Goal: Task Accomplishment & Management: Manage account settings

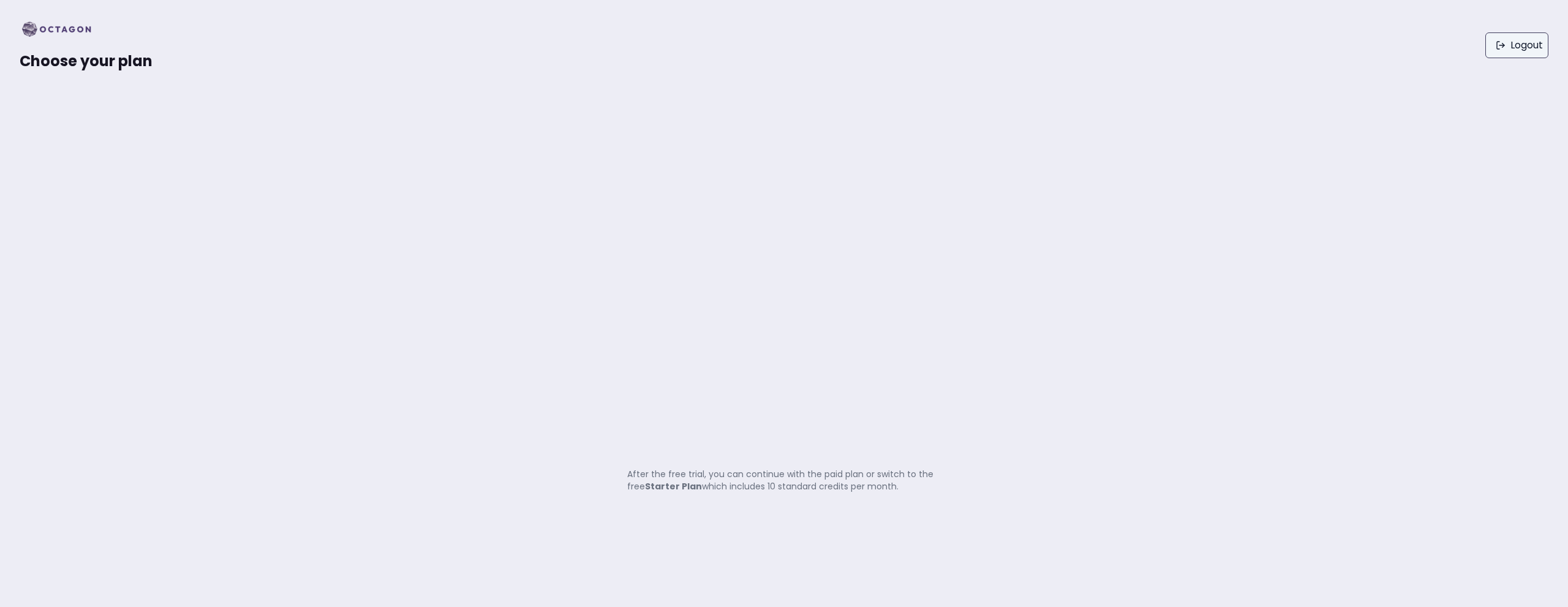
click at [1533, 49] on link "Logout" at bounding box center [1517, 45] width 63 height 26
